Goal: Information Seeking & Learning: Get advice/opinions

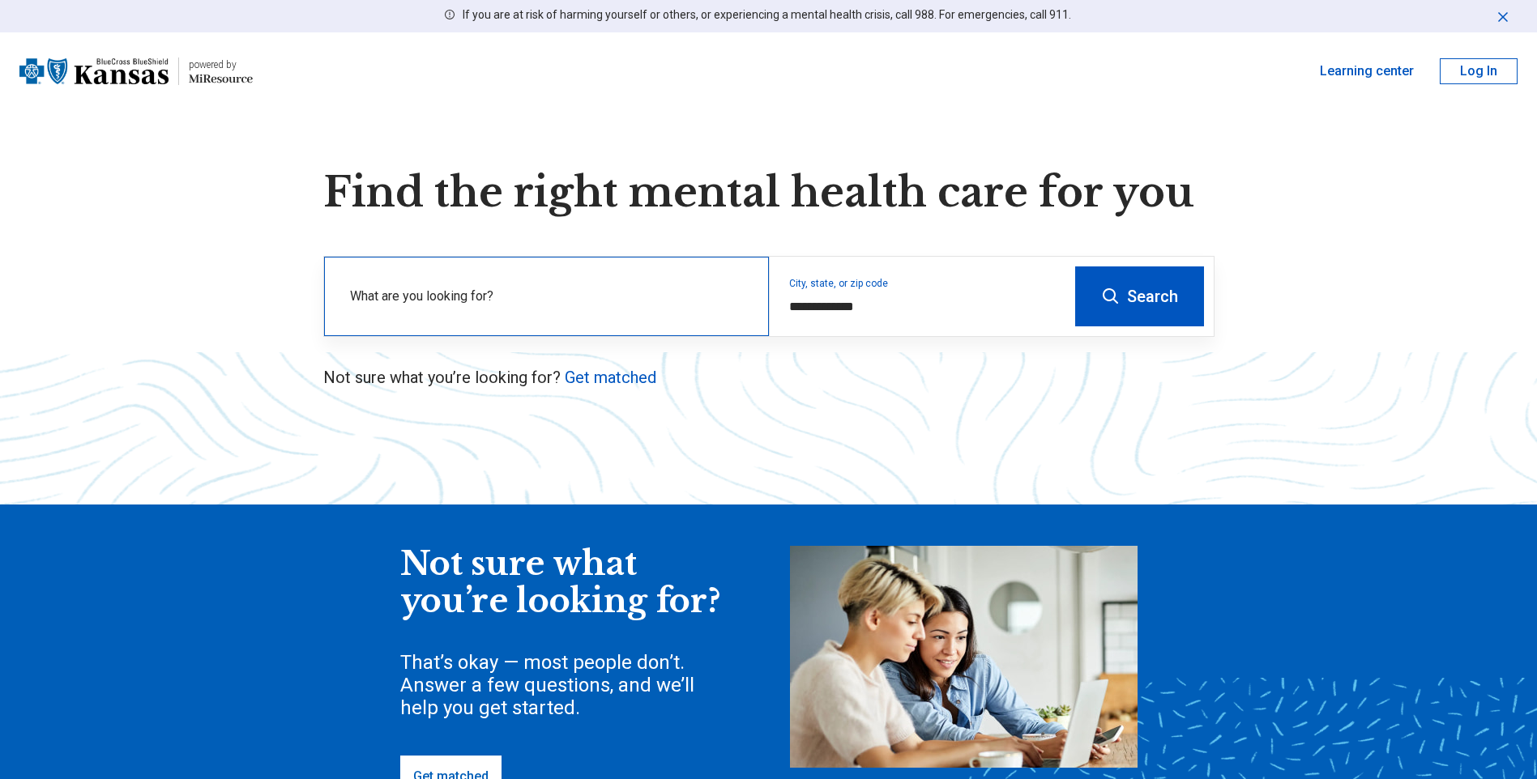
click at [486, 288] on label "What are you looking for?" at bounding box center [549, 296] width 399 height 19
click at [442, 324] on div "What are you looking for?" at bounding box center [546, 296] width 445 height 79
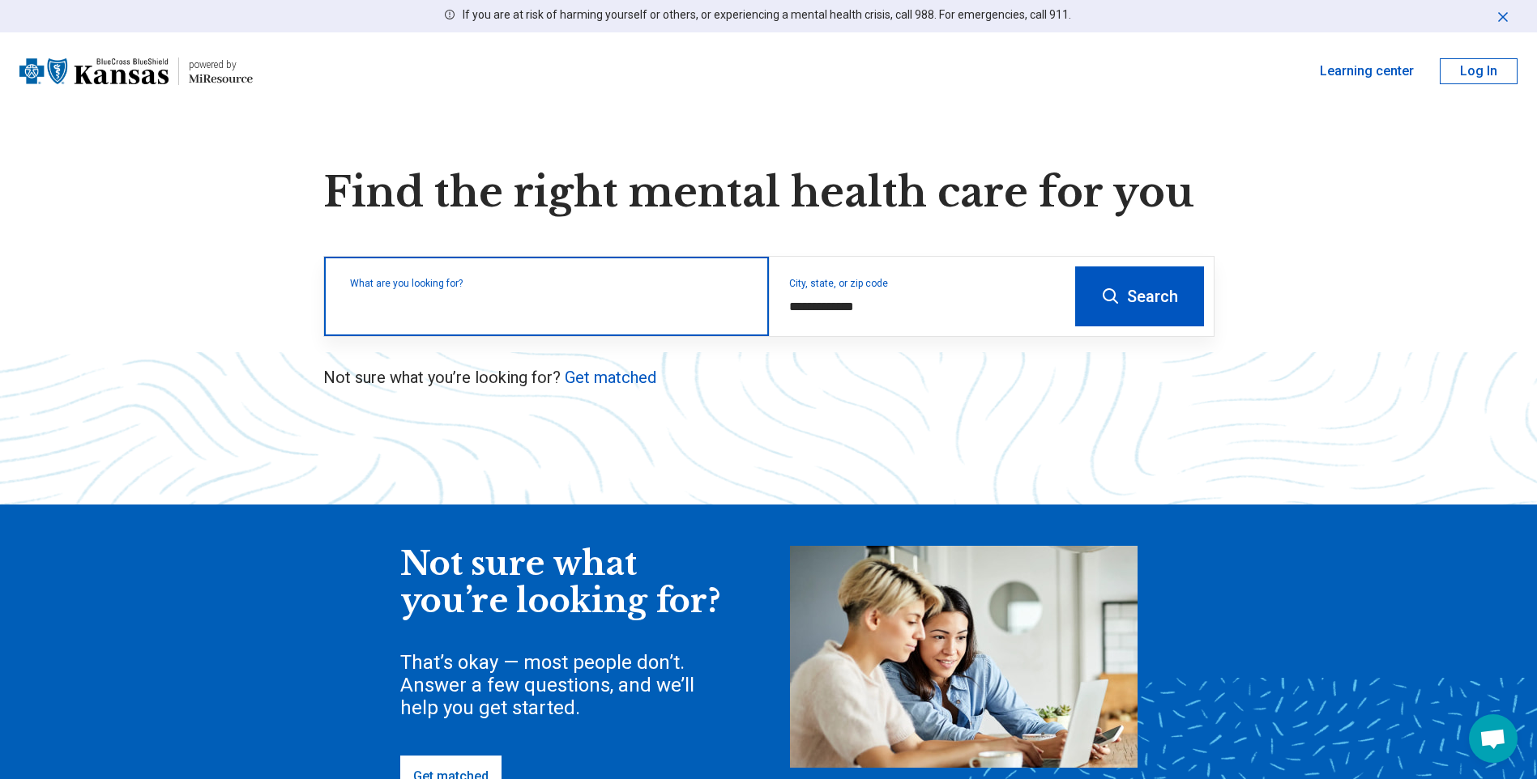
click at [445, 305] on input "text" at bounding box center [549, 304] width 399 height 19
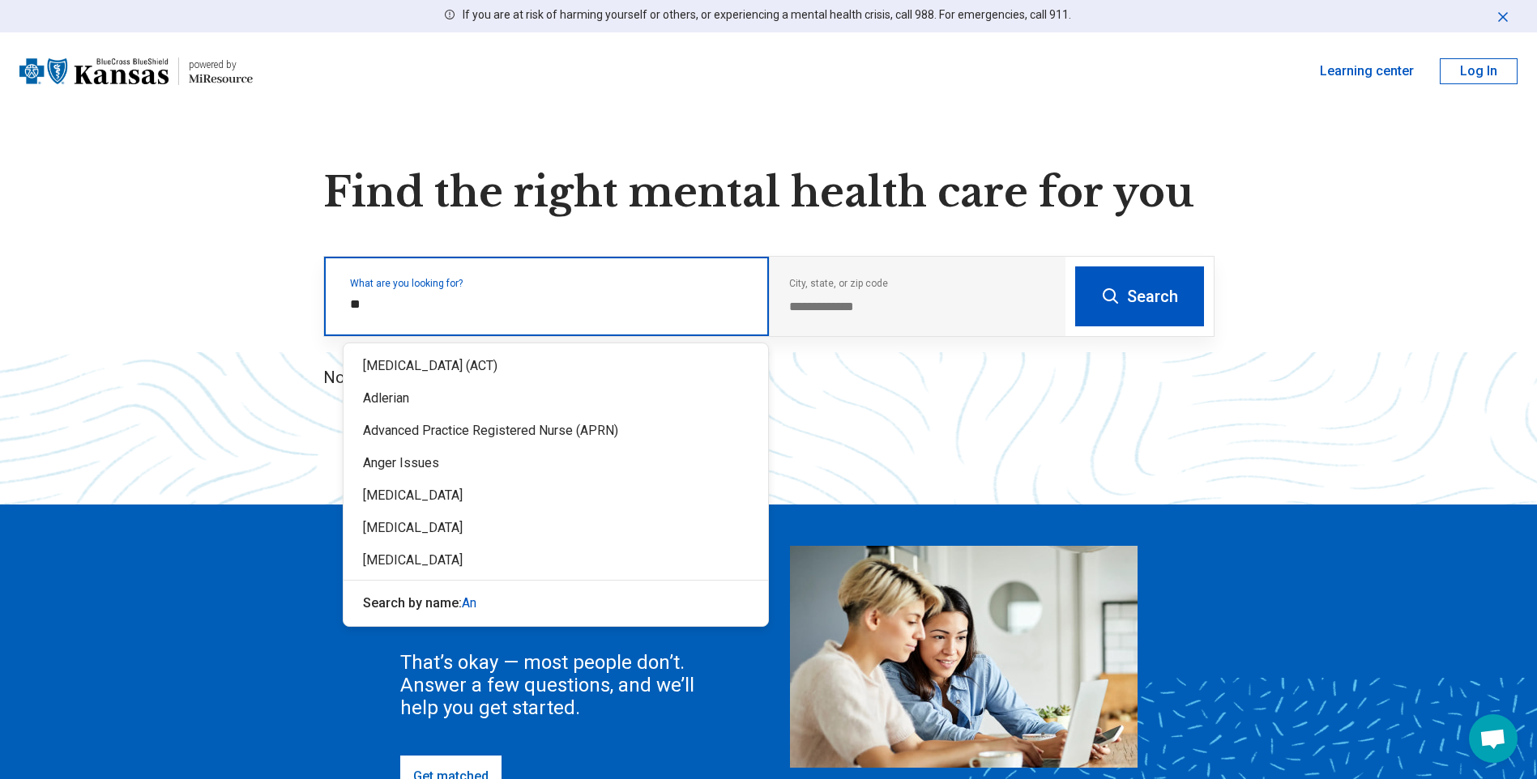
type input "***"
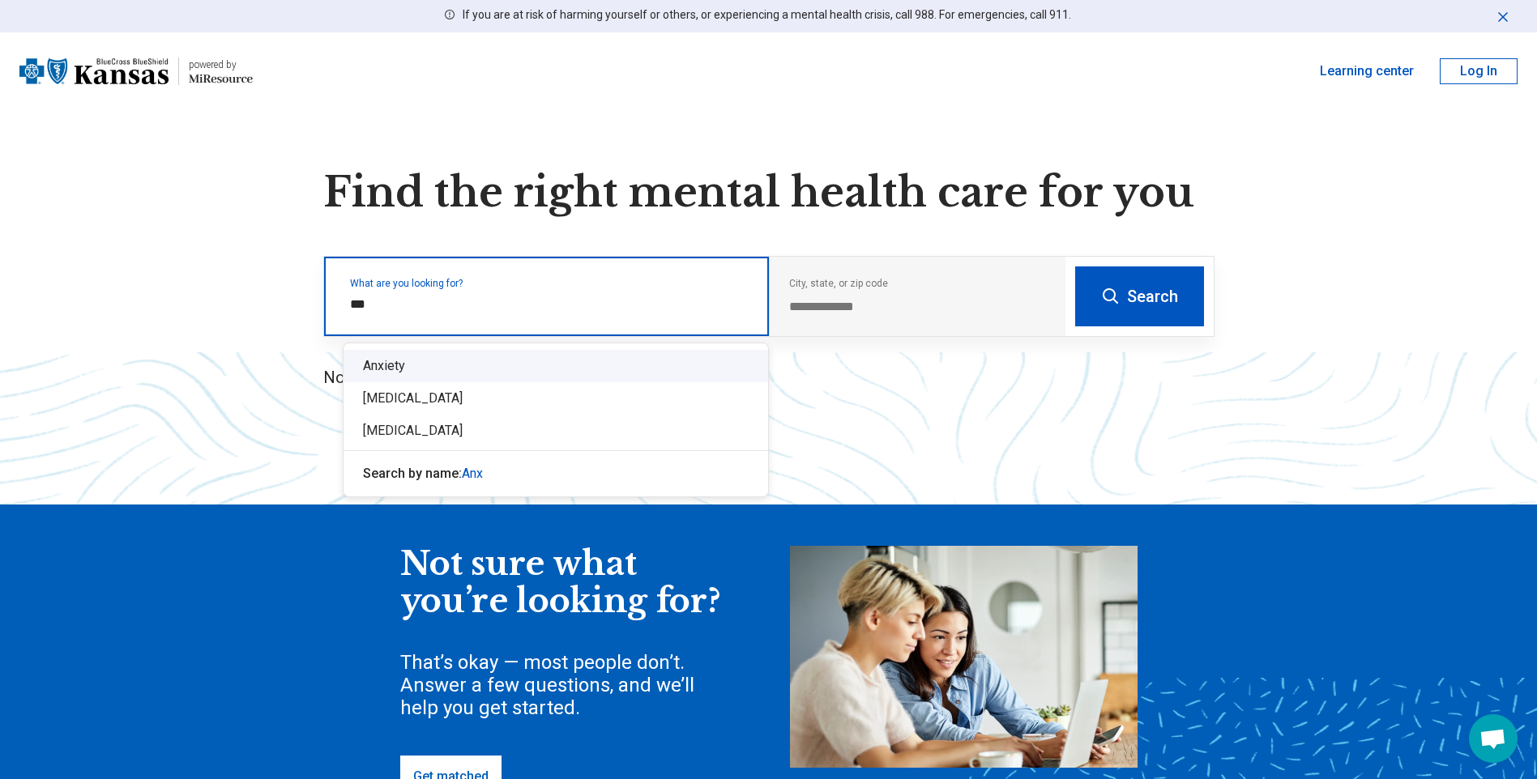
click at [383, 370] on div "Anxiety" at bounding box center [556, 366] width 425 height 32
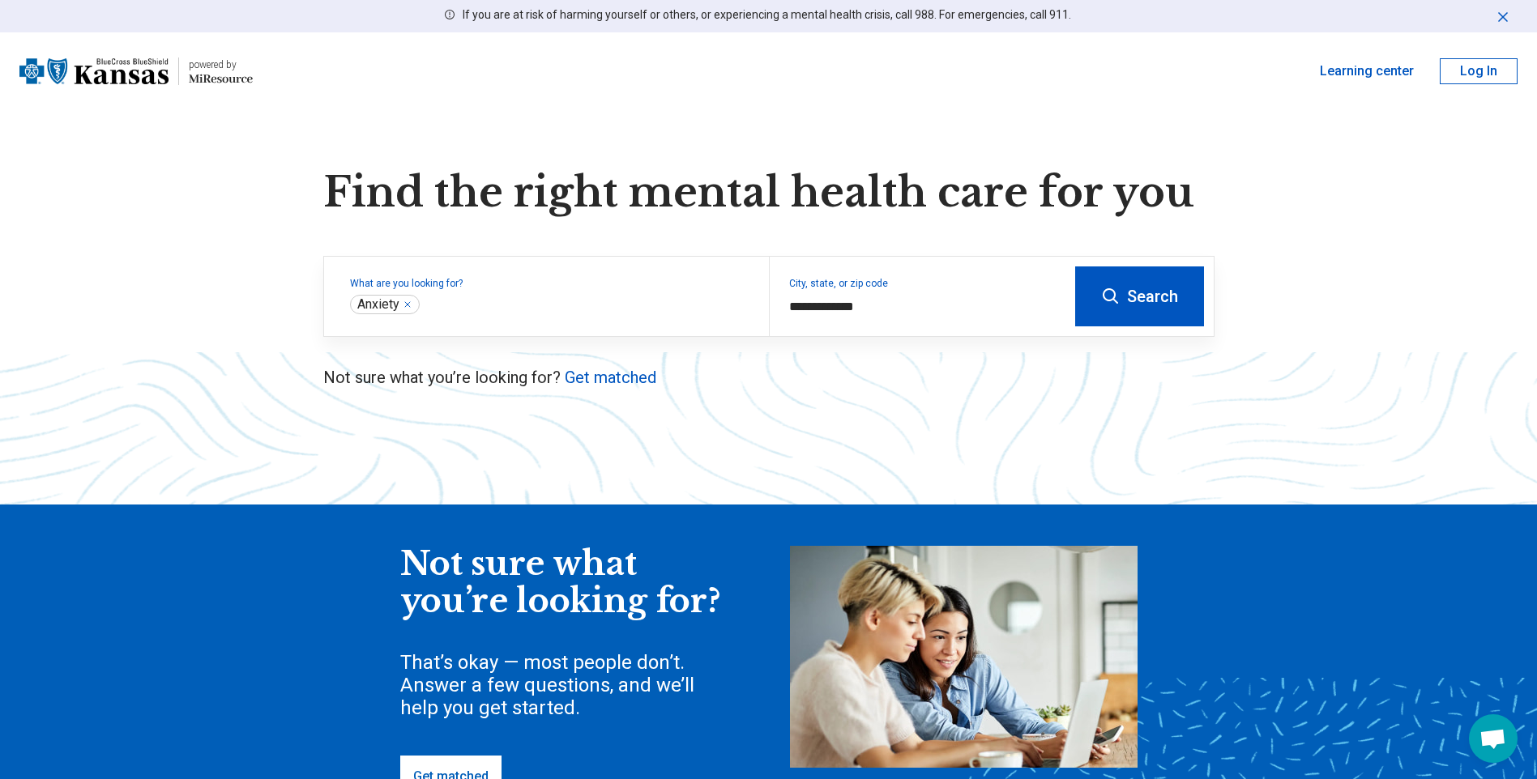
click at [1146, 288] on button "Search" at bounding box center [1139, 297] width 129 height 60
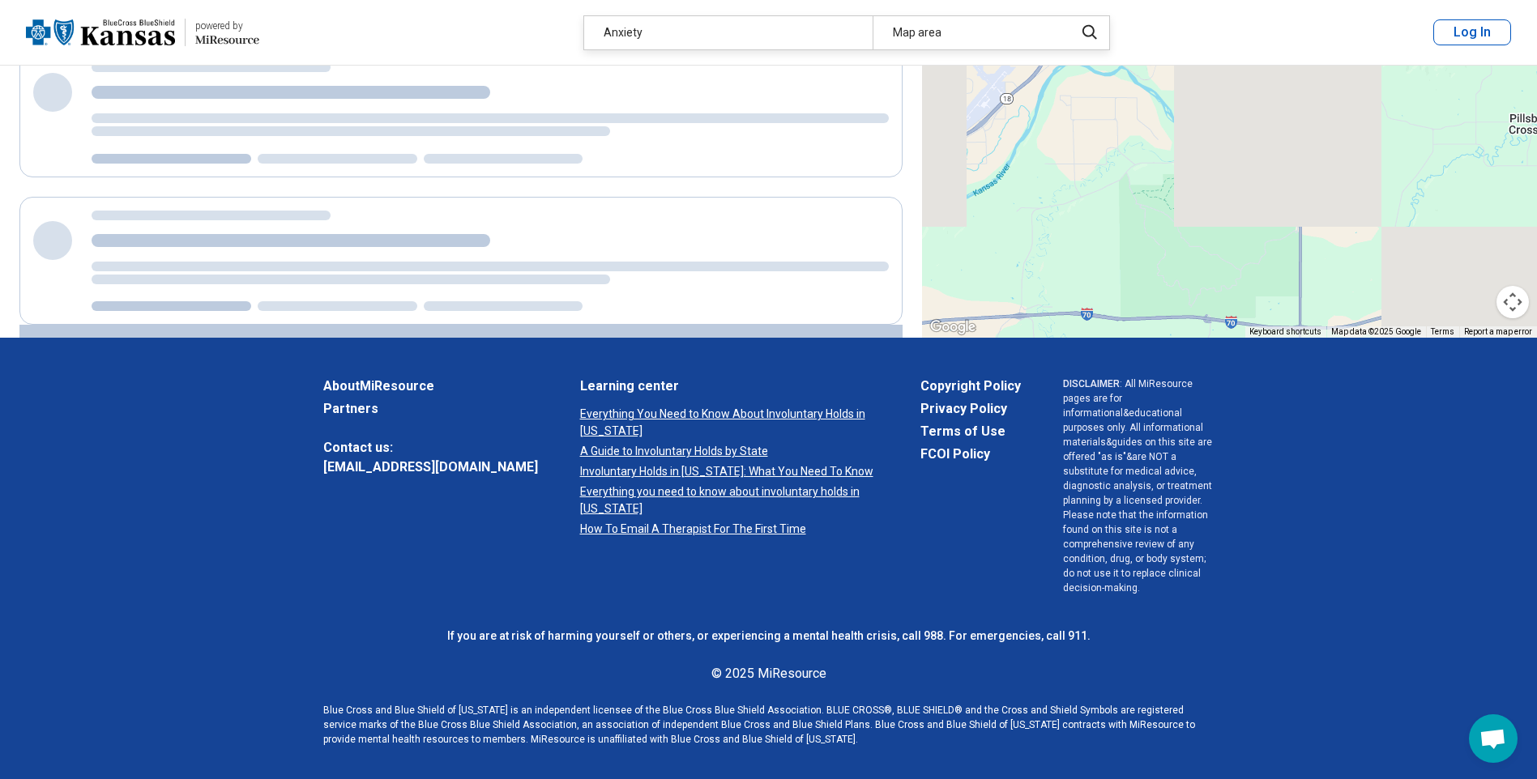
scroll to position [610, 0]
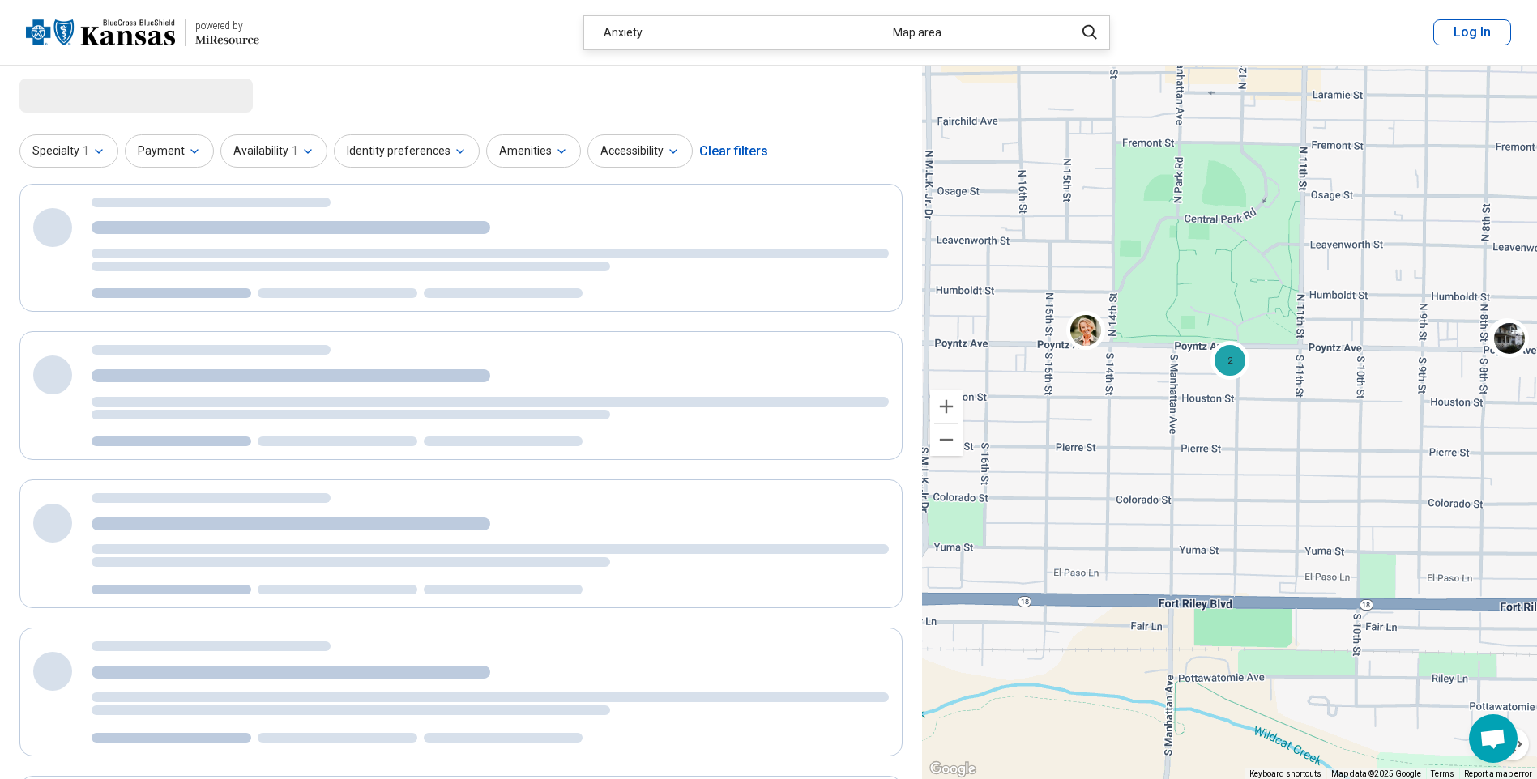
drag, startPoint x: 1127, startPoint y: 333, endPoint x: 1305, endPoint y: 350, distance: 179.0
click at [1305, 350] on div "2 2 2" at bounding box center [1229, 423] width 615 height 715
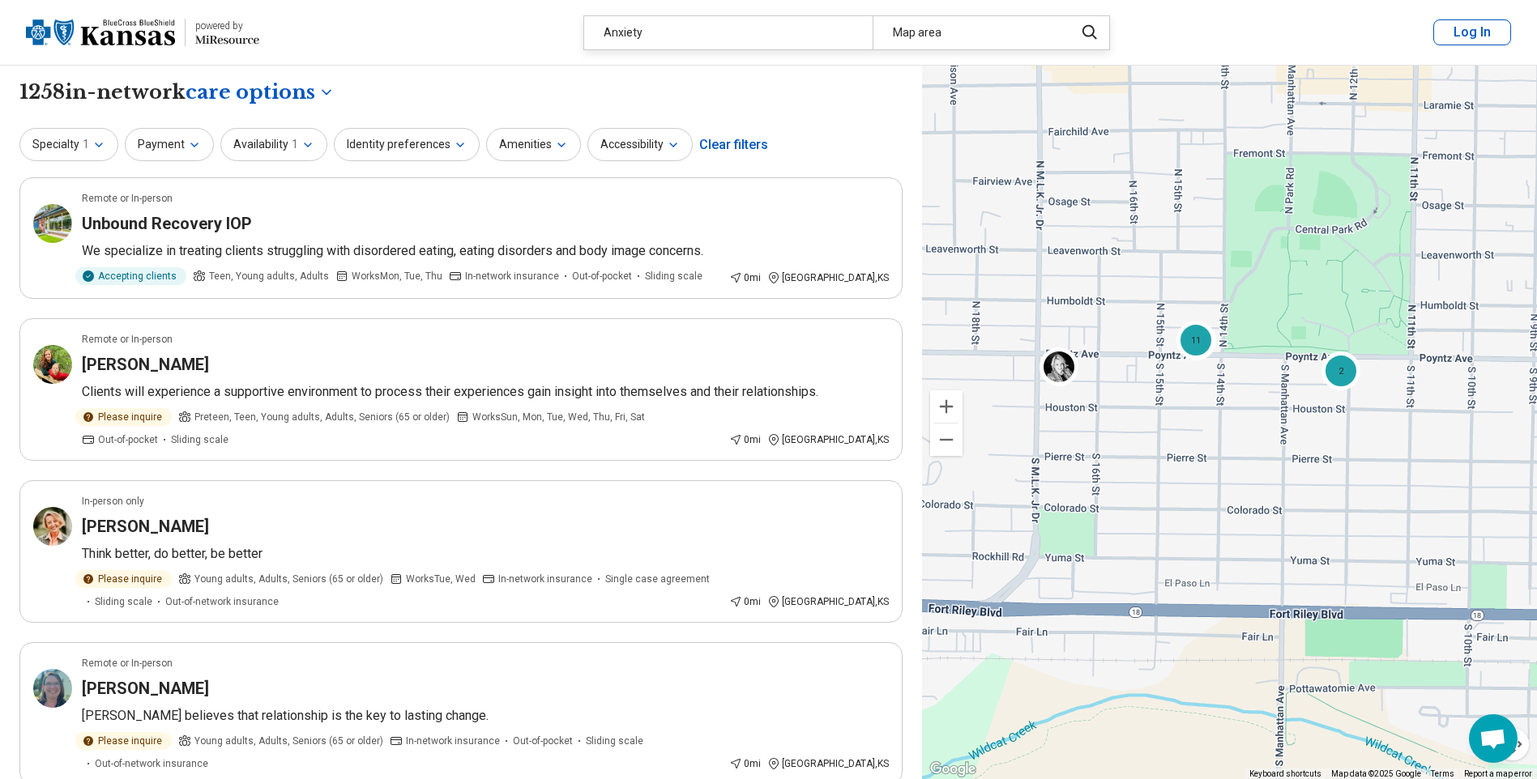
drag, startPoint x: 1019, startPoint y: 399, endPoint x: 1091, endPoint y: 428, distance: 77.8
click at [1091, 428] on div "2 11 2" at bounding box center [1229, 423] width 615 height 715
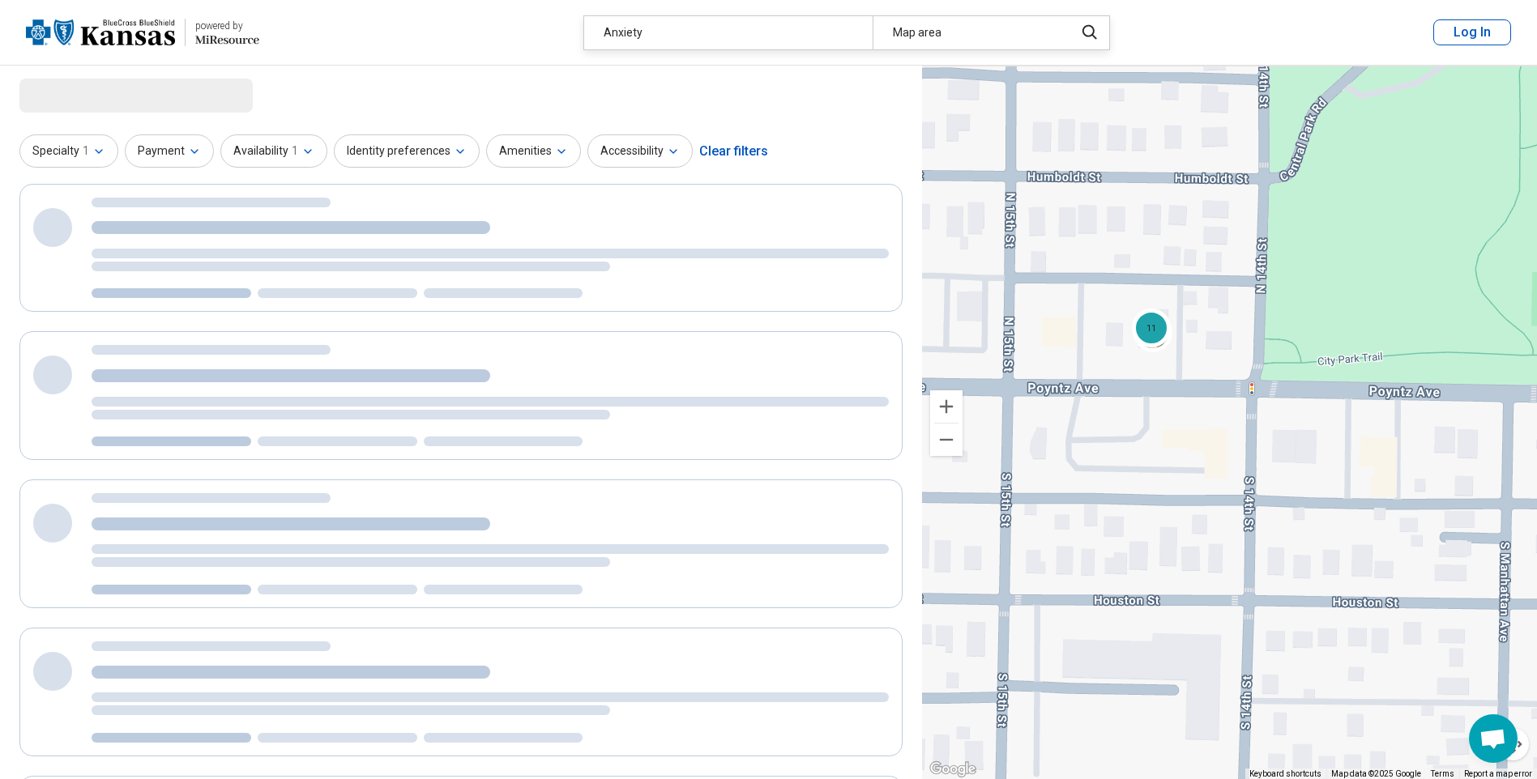
drag, startPoint x: 1089, startPoint y: 375, endPoint x: 1178, endPoint y: 386, distance: 89.7
click at [1204, 397] on div "2 11 3" at bounding box center [1229, 423] width 615 height 715
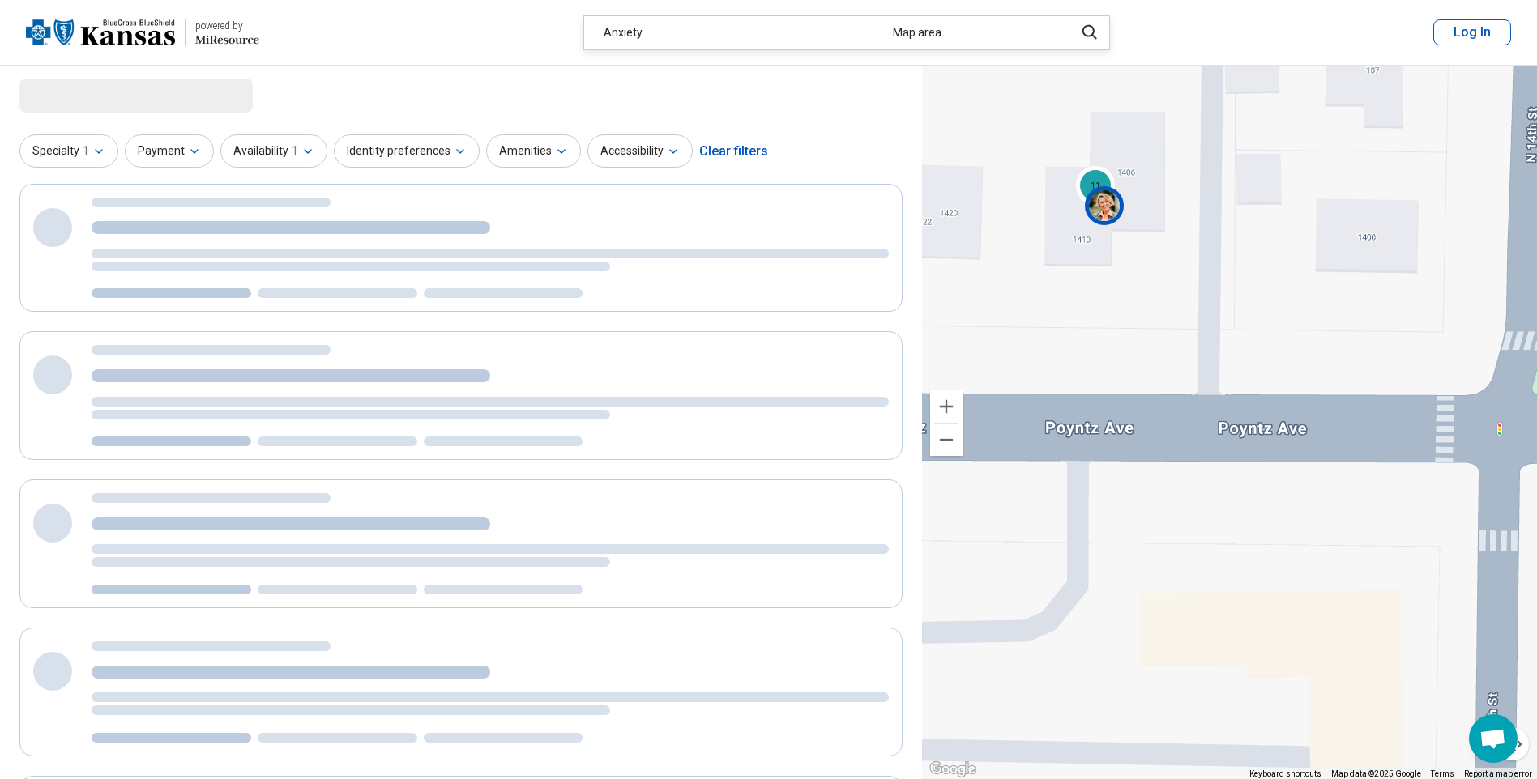
select select "***"
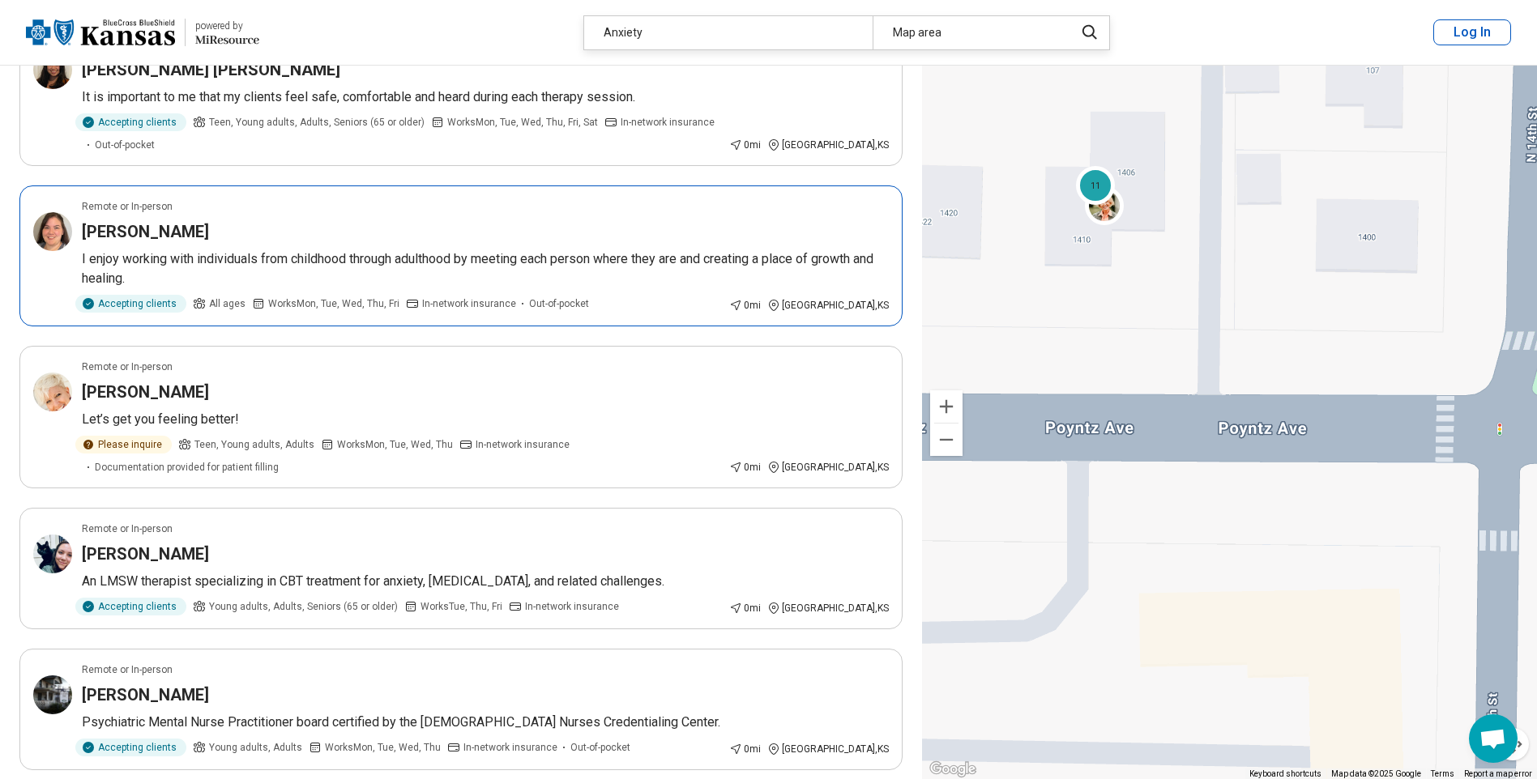
scroll to position [2593, 0]
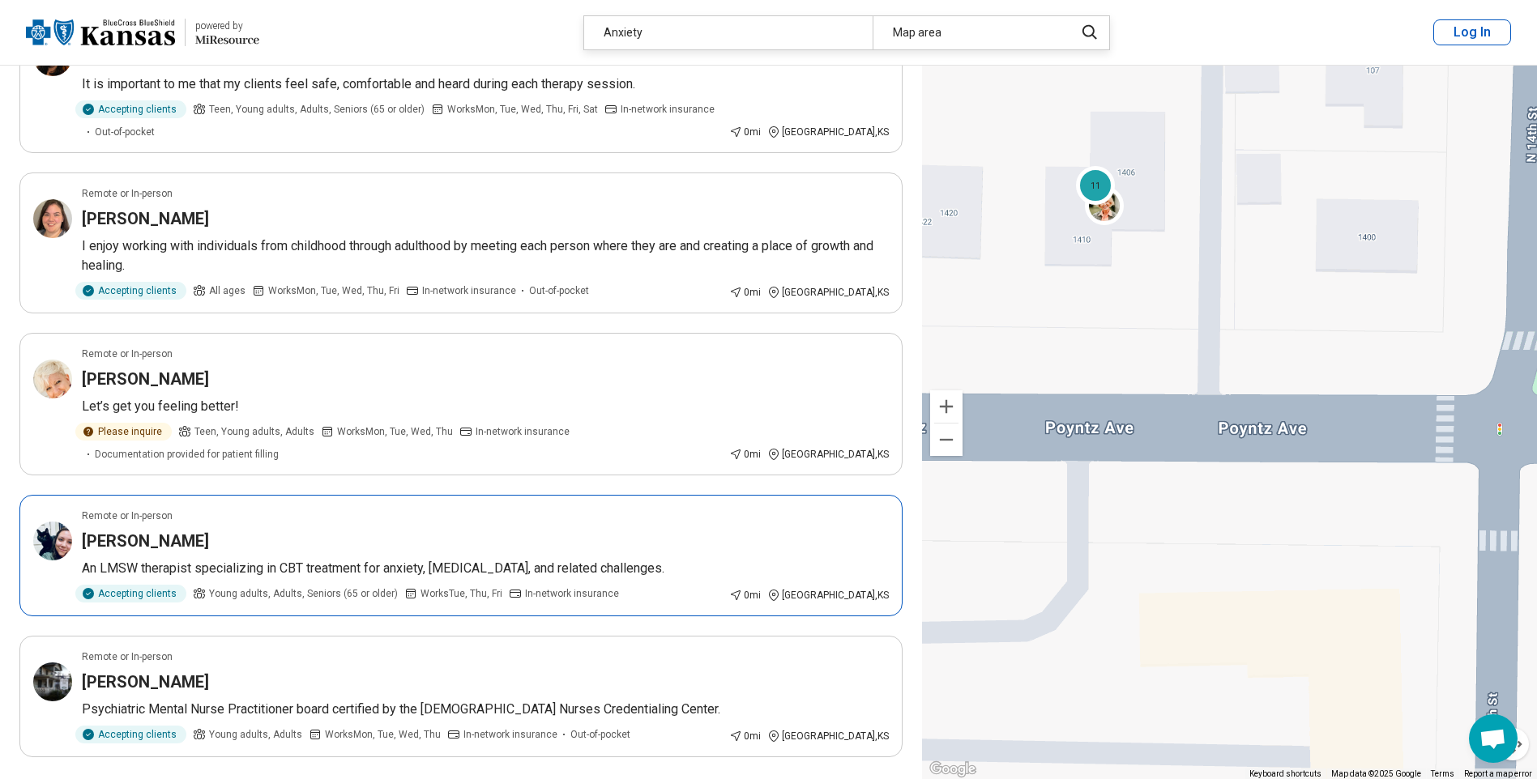
click at [247, 530] on div "Megan Nelson" at bounding box center [485, 541] width 807 height 23
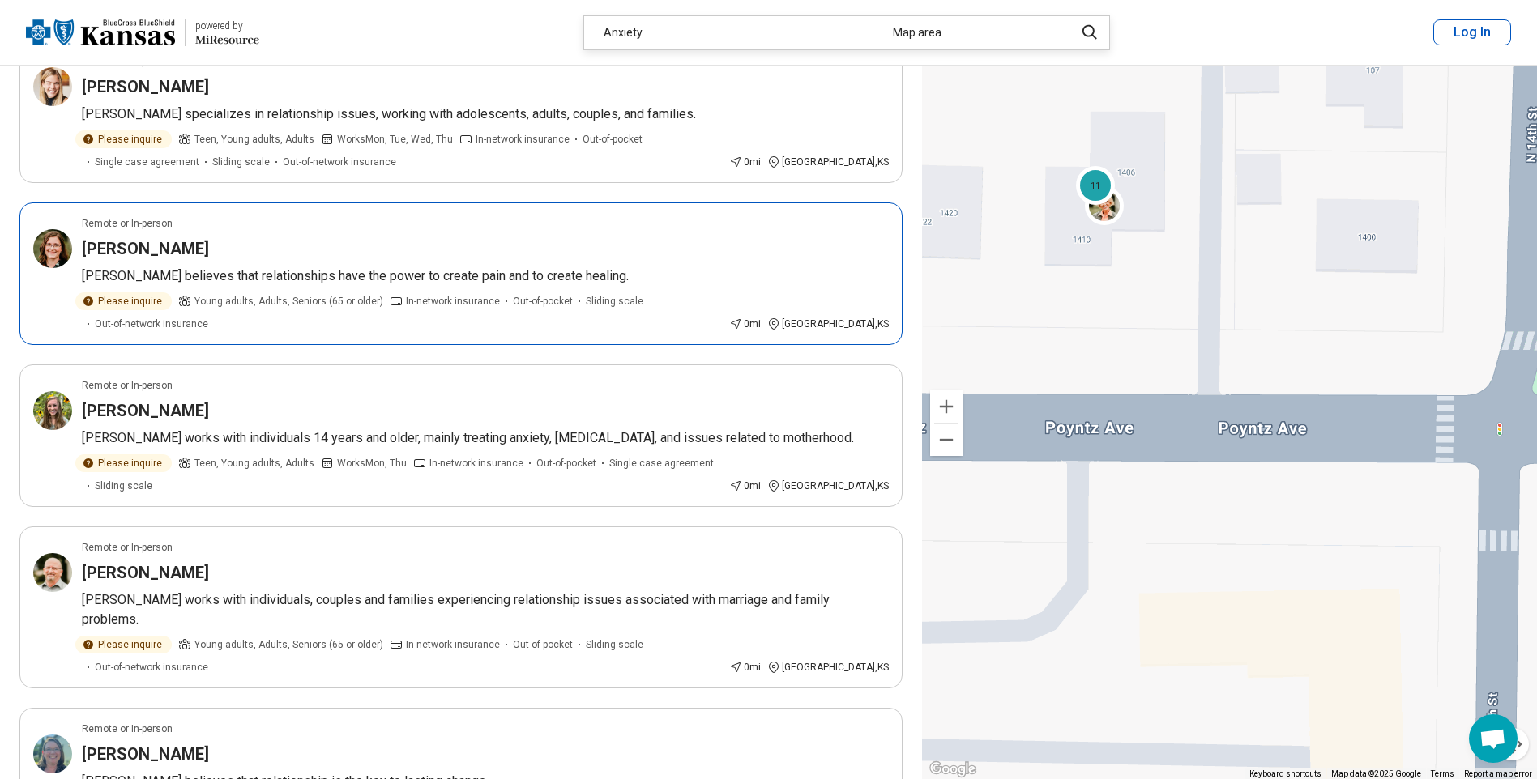
scroll to position [324, 0]
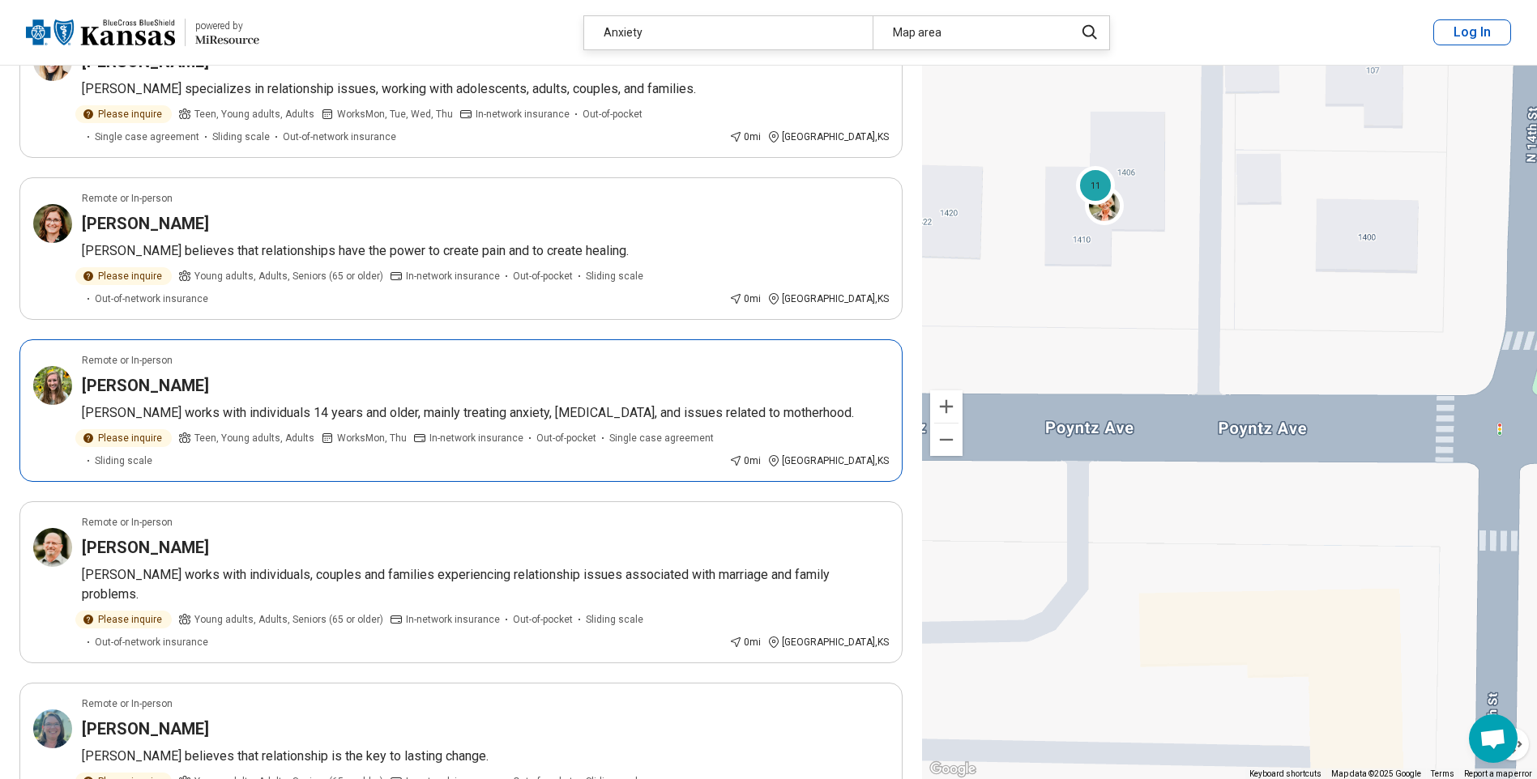
click at [322, 352] on article "Remote or In-person Olivia Meyer Olivia works with individuals 14 years and old…" at bounding box center [460, 410] width 883 height 143
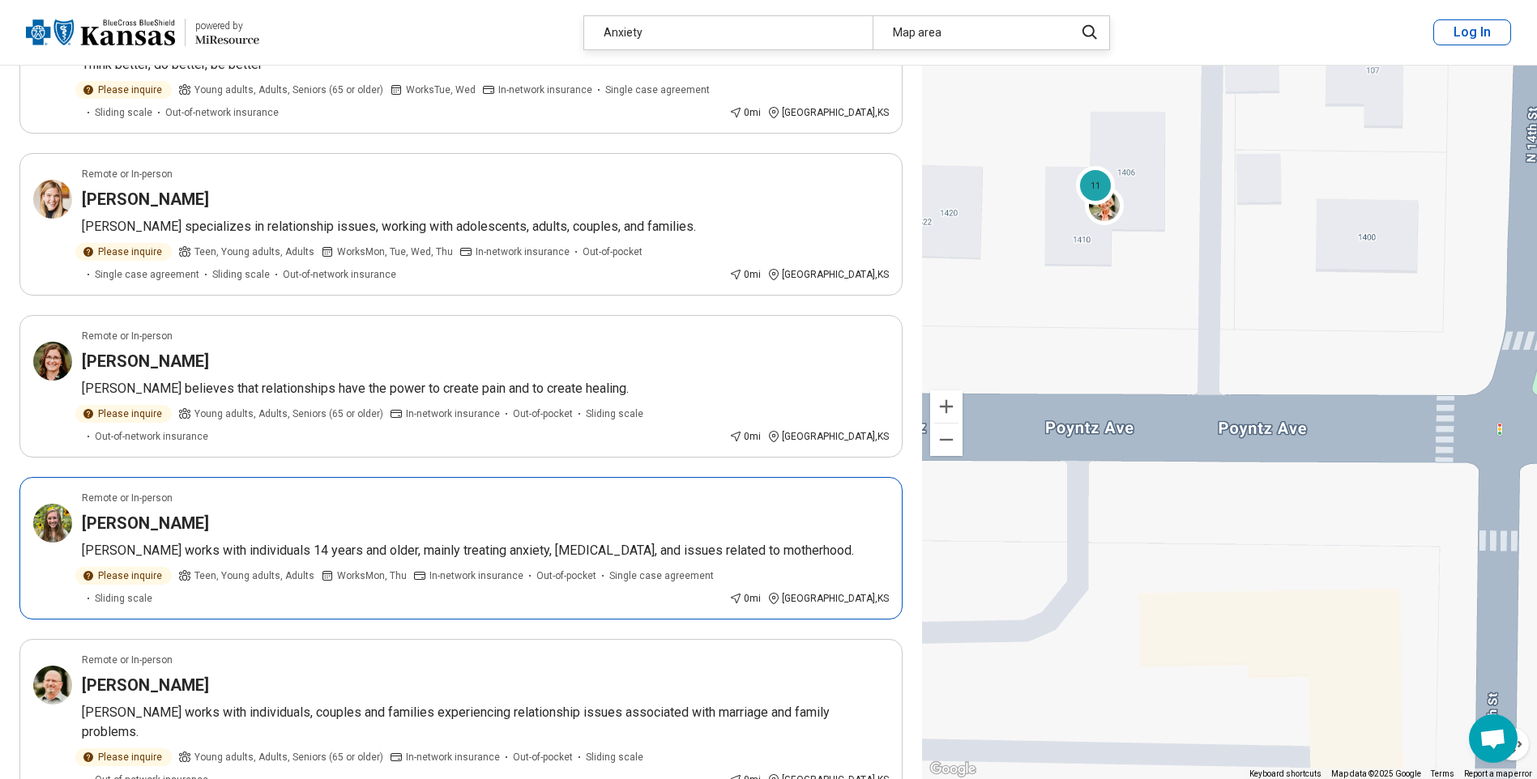
scroll to position [162, 0]
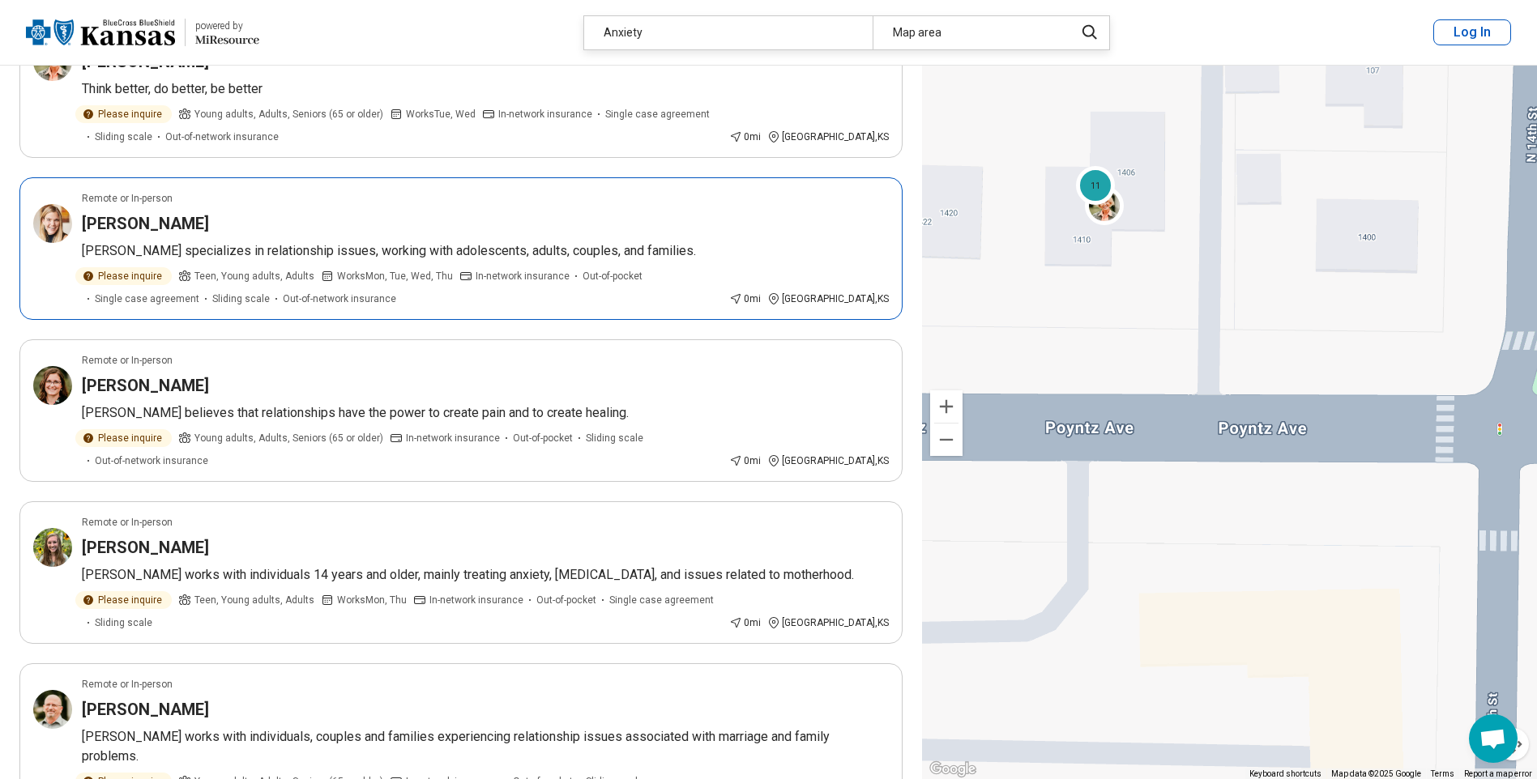
click at [314, 225] on div "Christina Hofer" at bounding box center [485, 223] width 807 height 23
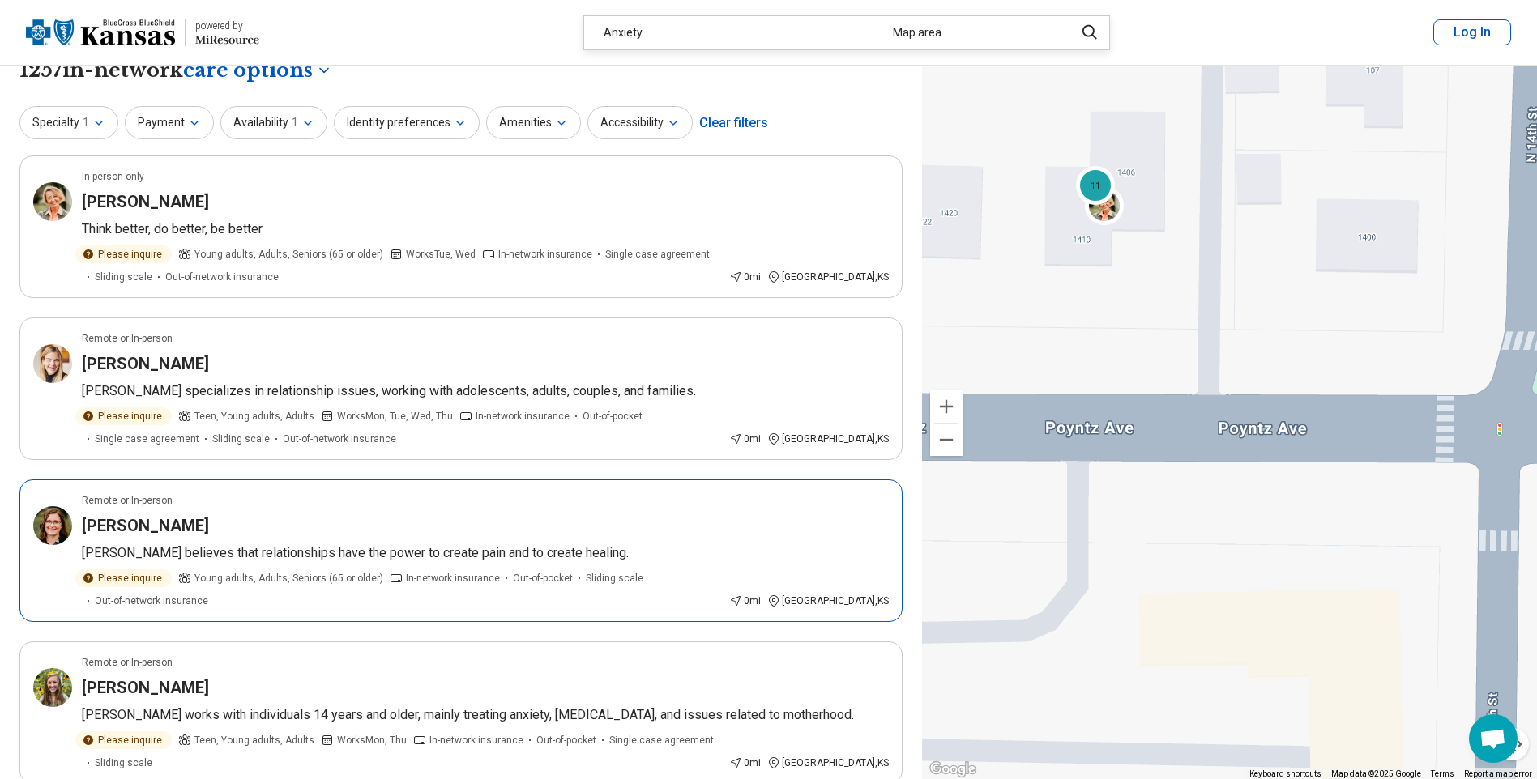
scroll to position [0, 0]
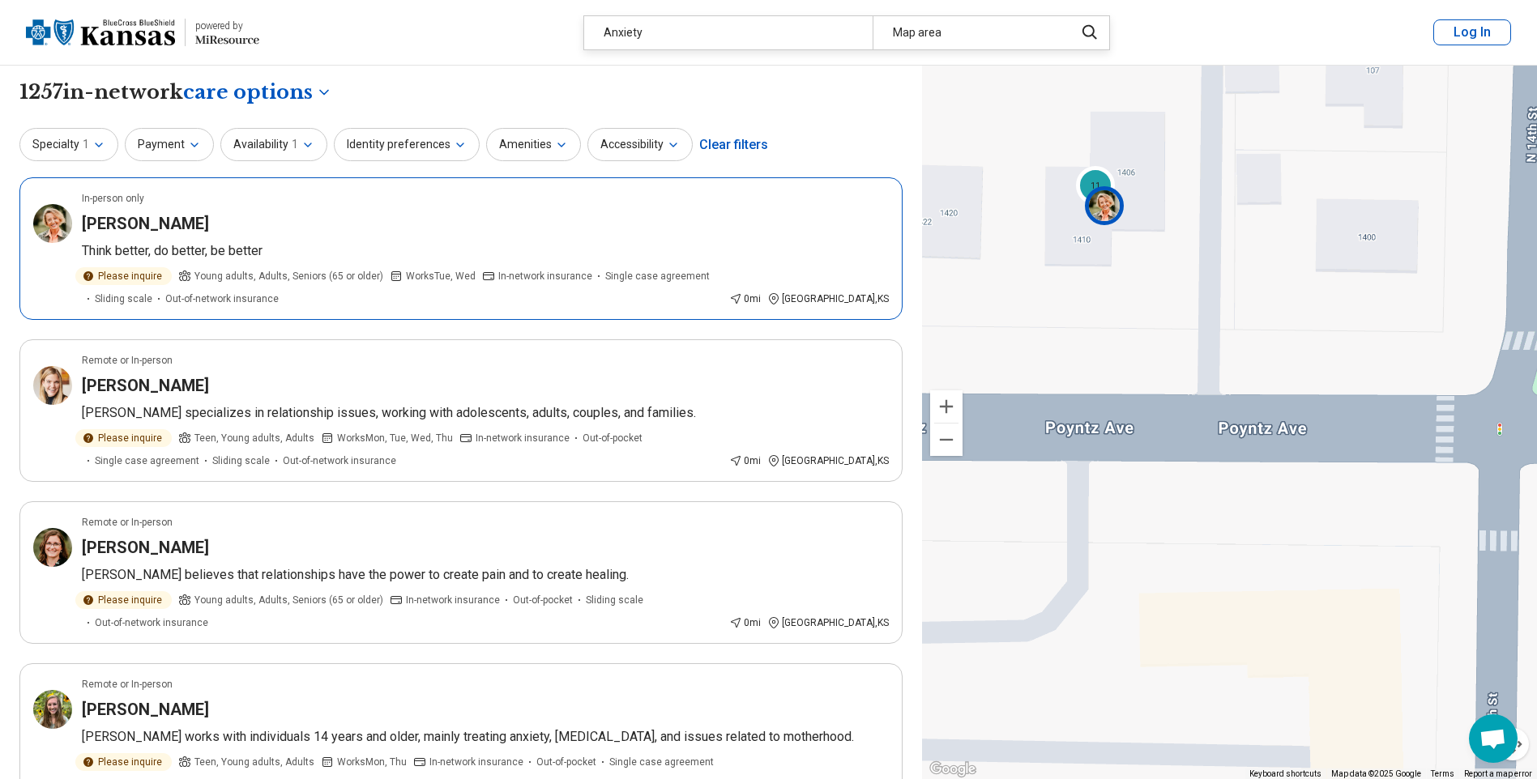
click at [419, 225] on div "Sherri Massey" at bounding box center [485, 223] width 807 height 23
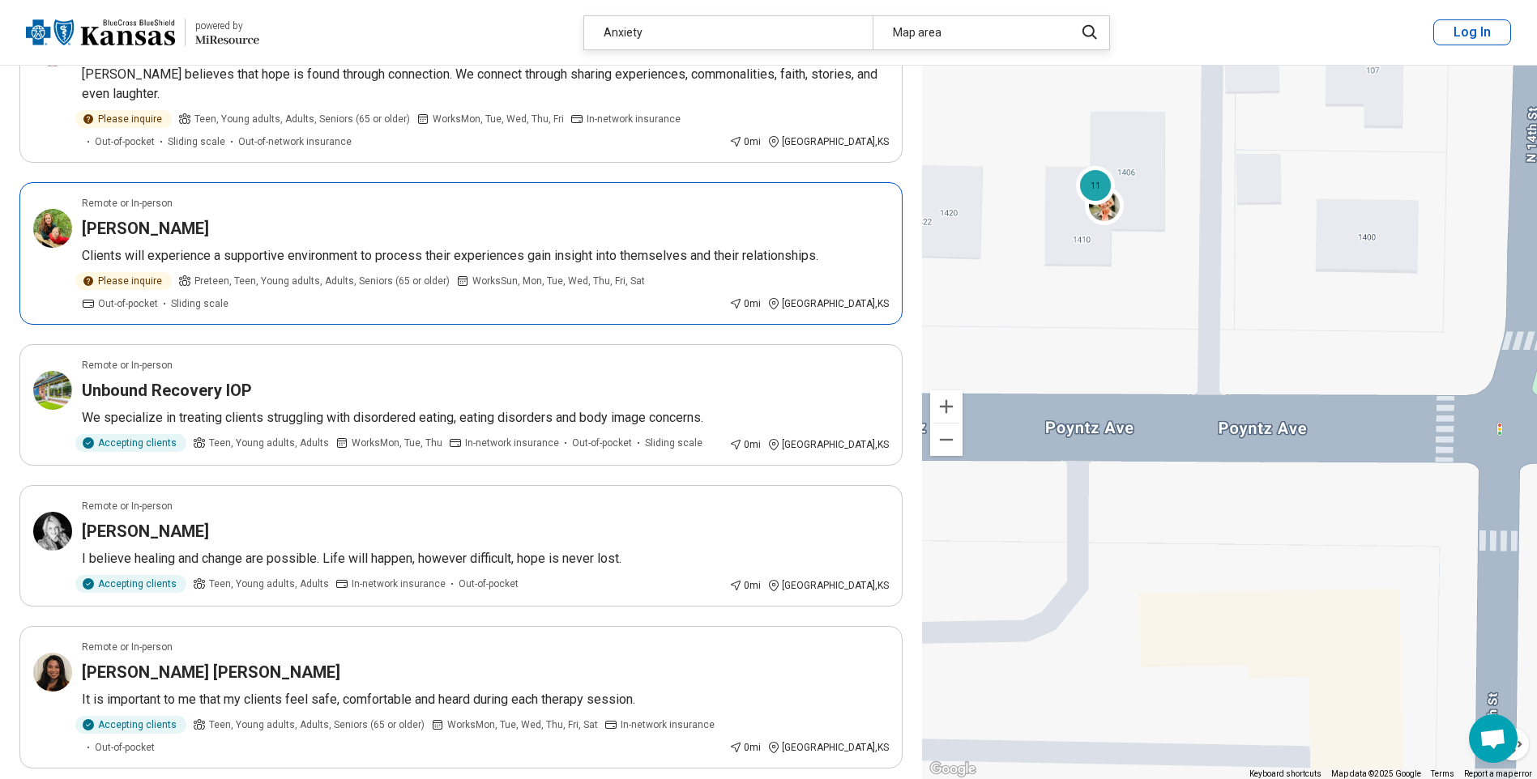
scroll to position [2025, 0]
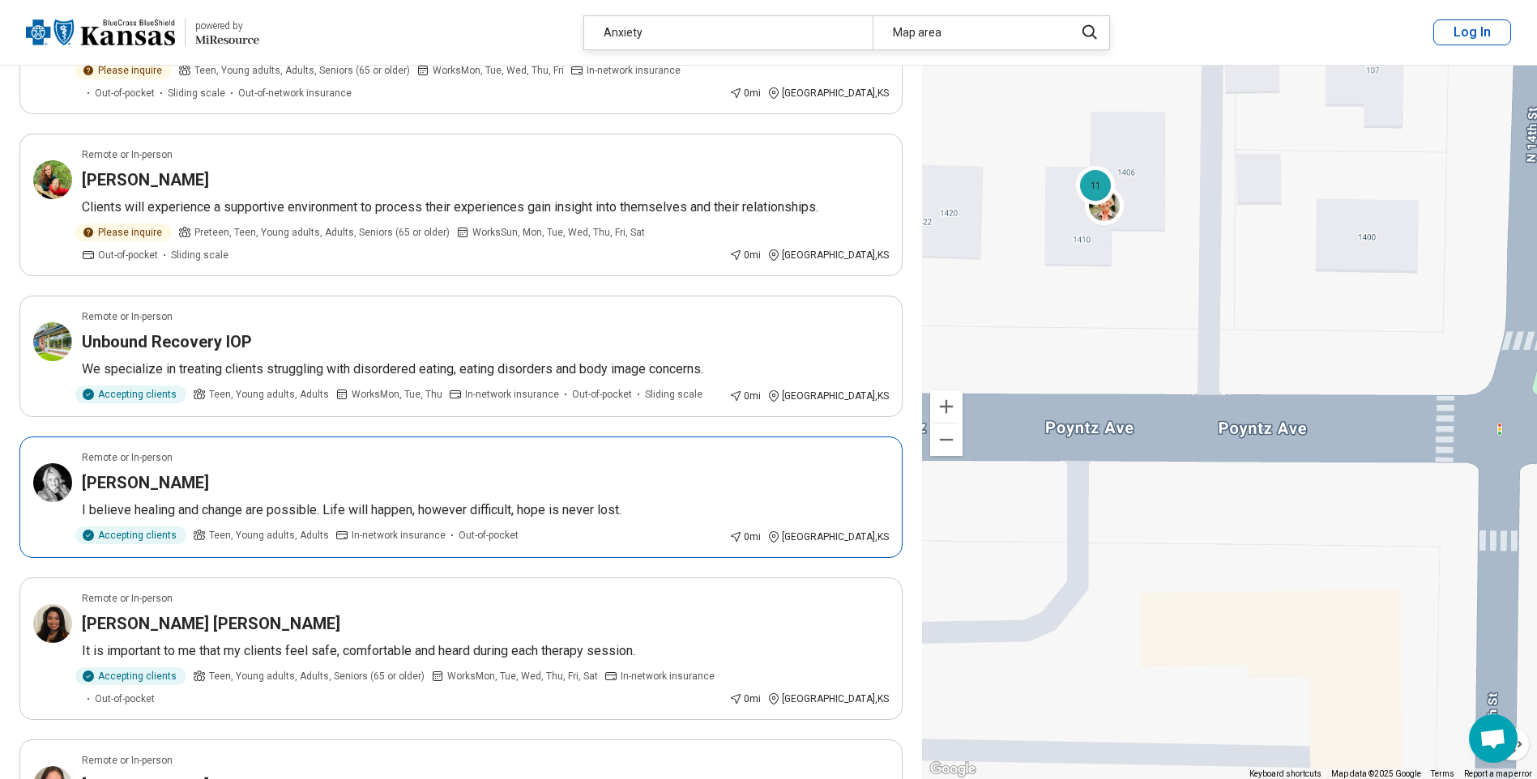
click at [268, 450] on div "Remote or In-person" at bounding box center [485, 457] width 807 height 15
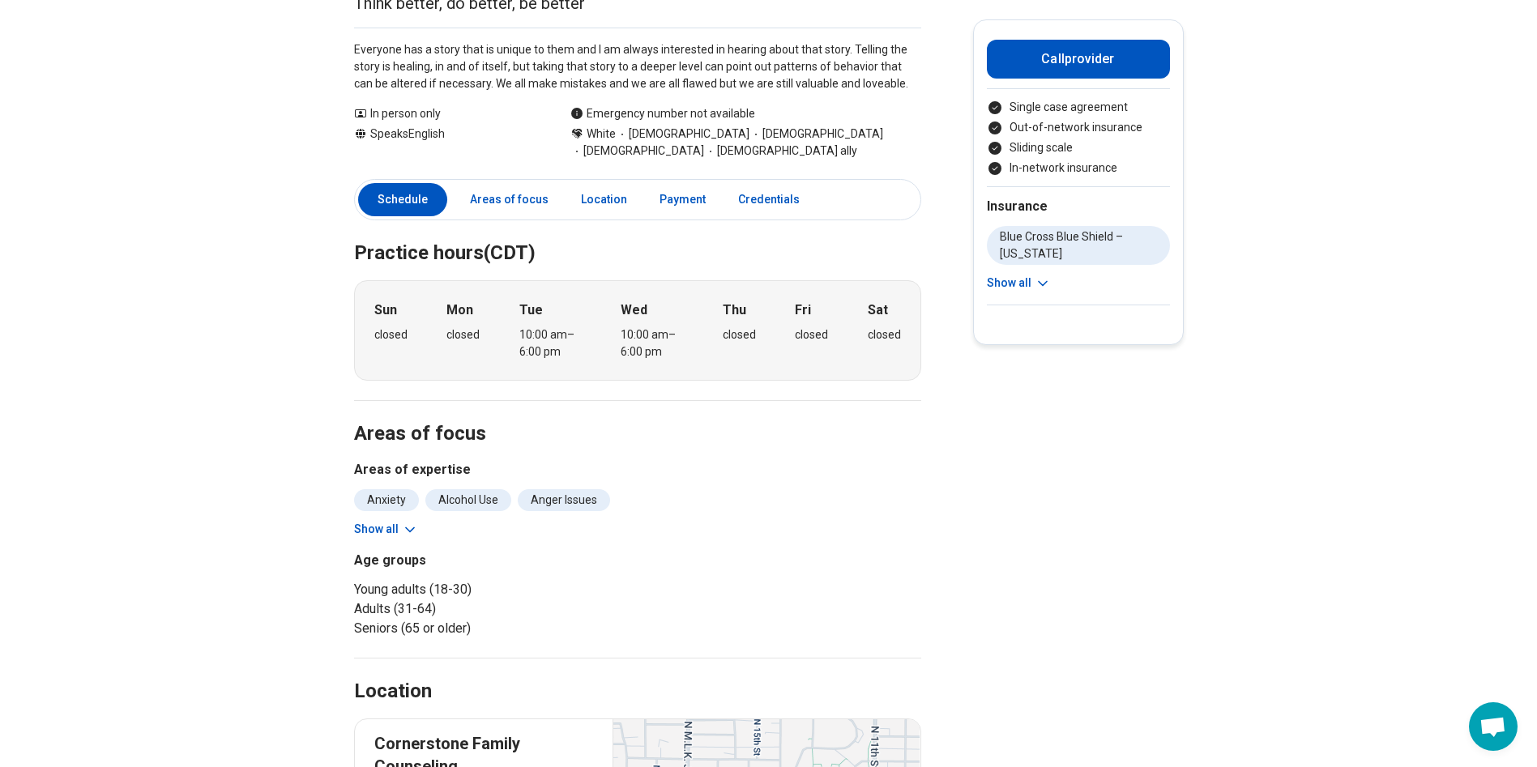
scroll to position [81, 0]
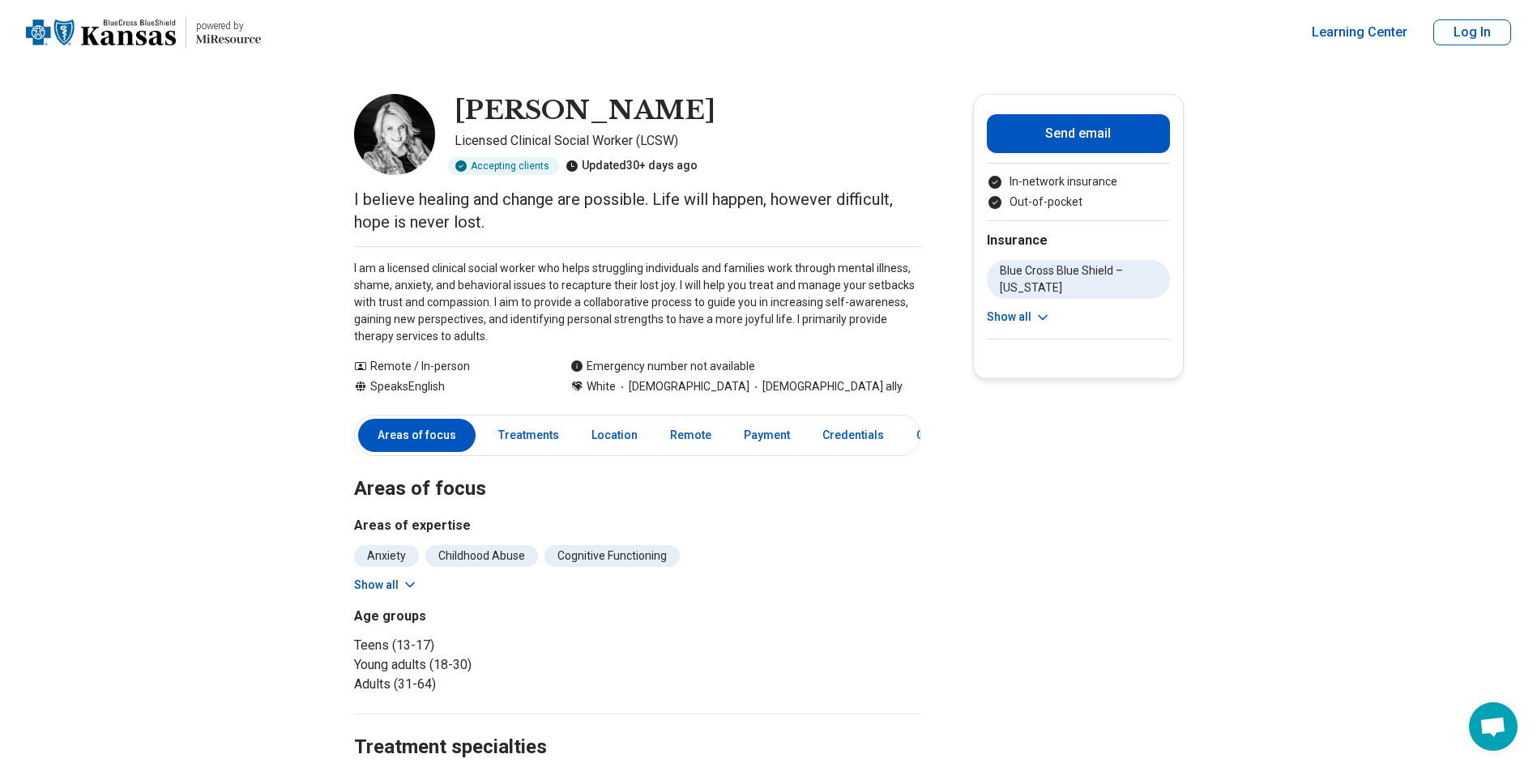
click at [401, 586] on button "Show all" at bounding box center [386, 585] width 64 height 17
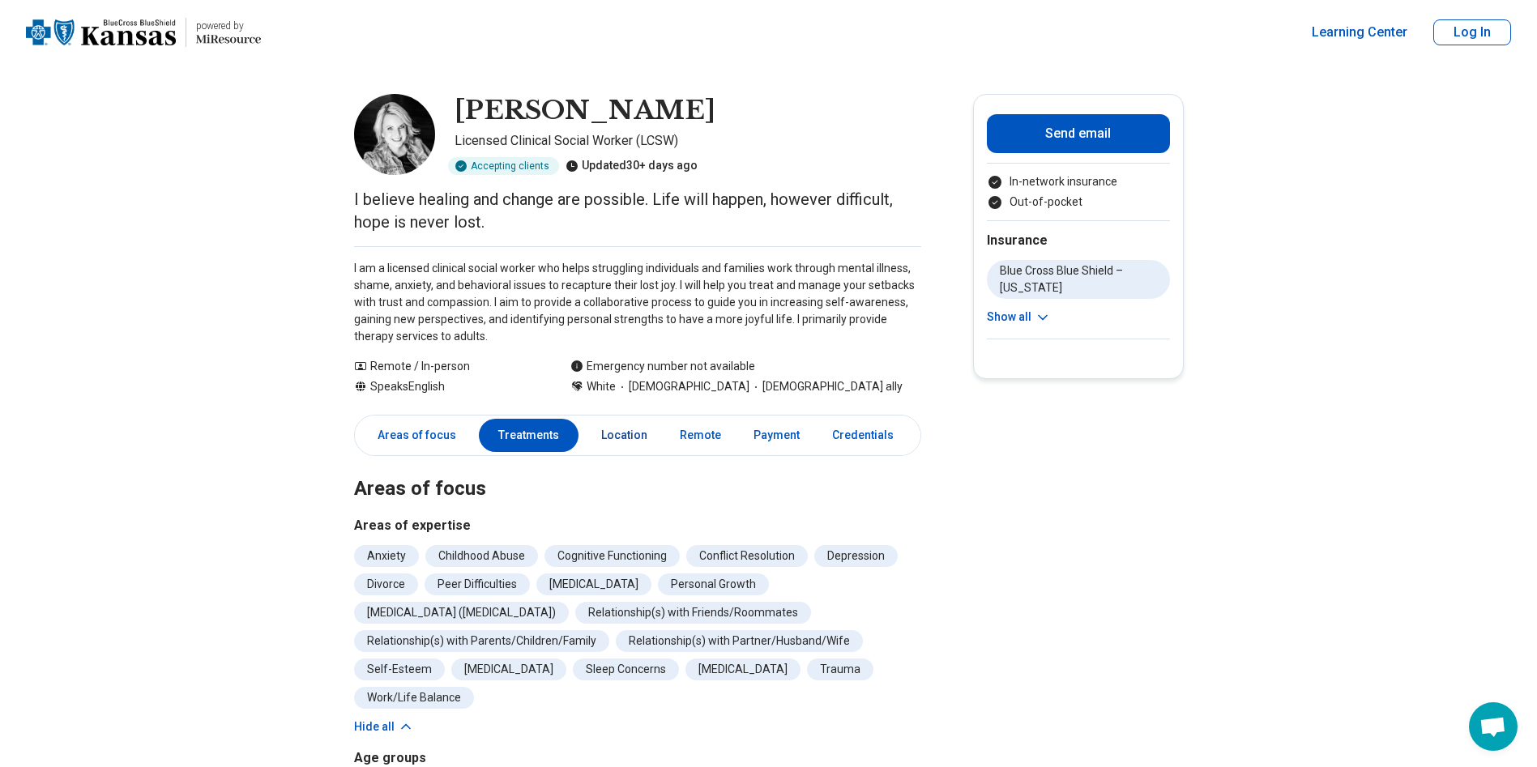
click at [623, 431] on link "Location" at bounding box center [624, 435] width 66 height 33
